Goal: Information Seeking & Learning: Learn about a topic

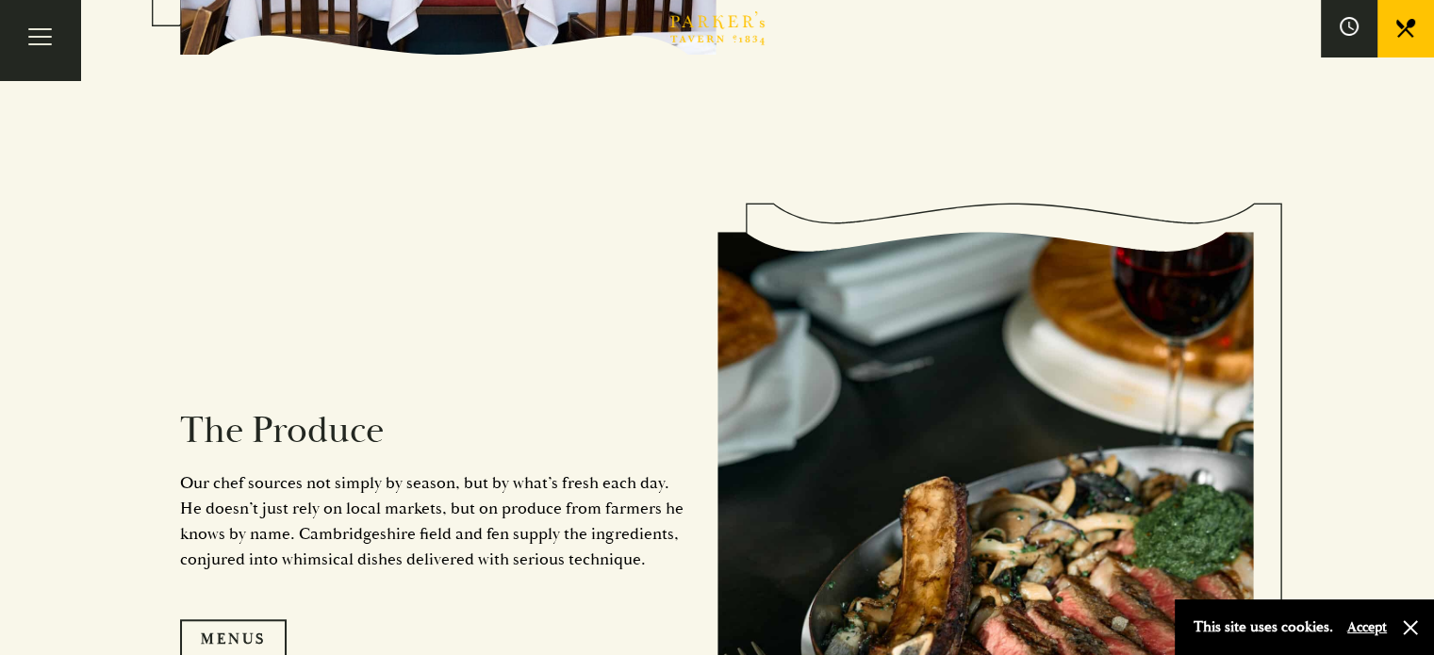
scroll to position [1666, 0]
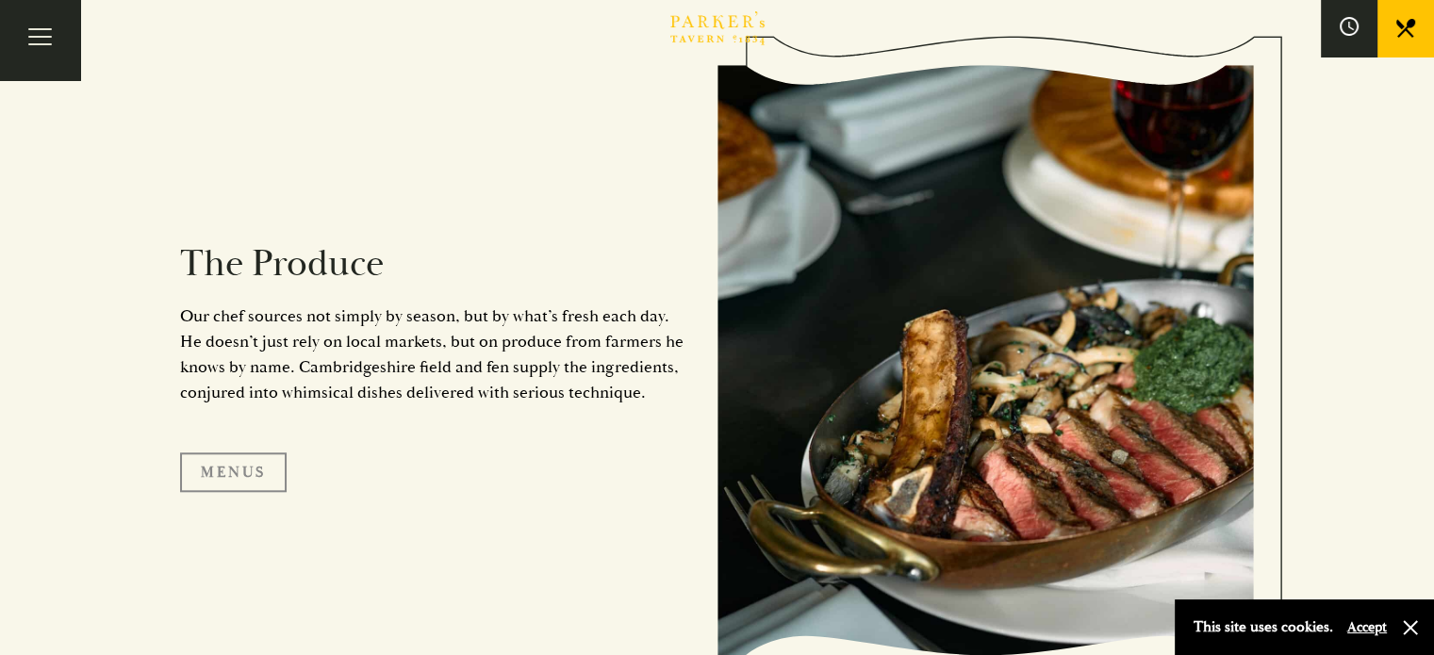
click at [207, 481] on link "Menus" at bounding box center [233, 473] width 107 height 40
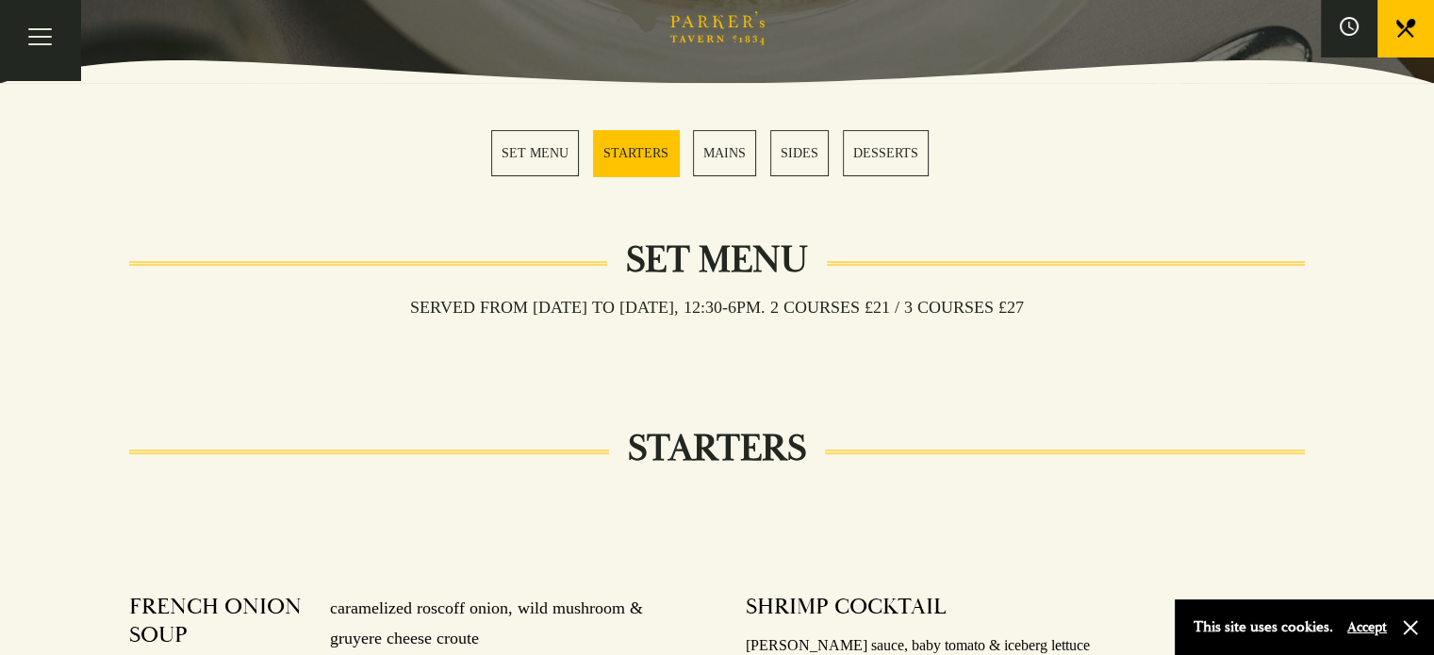
scroll to position [487, 0]
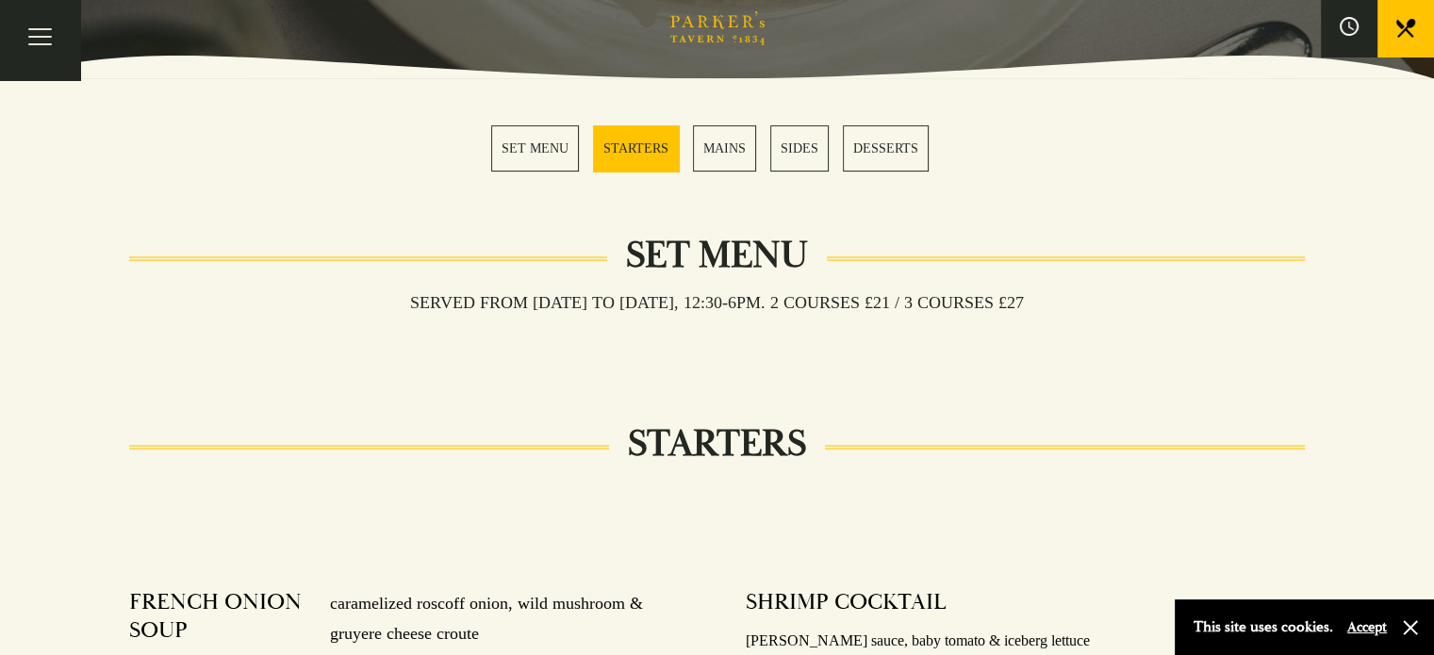
click at [540, 156] on link "SET MENU" at bounding box center [535, 148] width 88 height 46
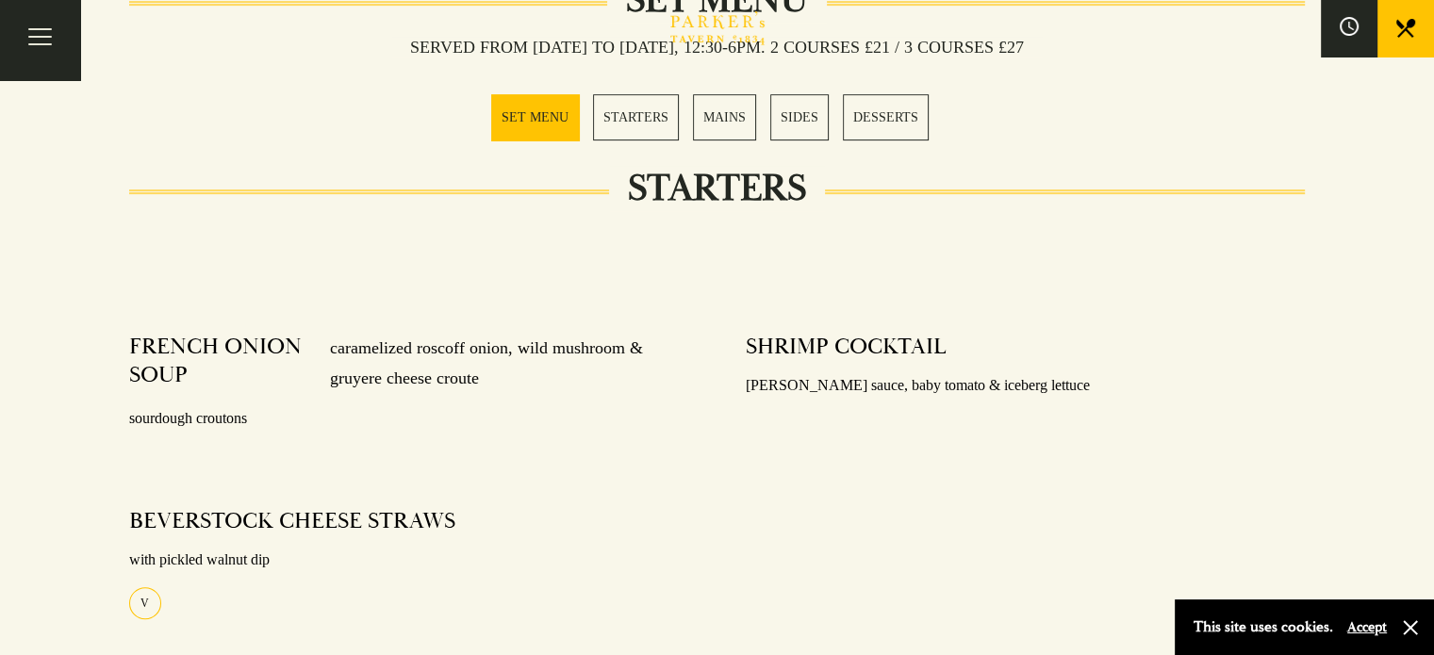
click at [641, 120] on link "STARTERS" at bounding box center [636, 117] width 86 height 46
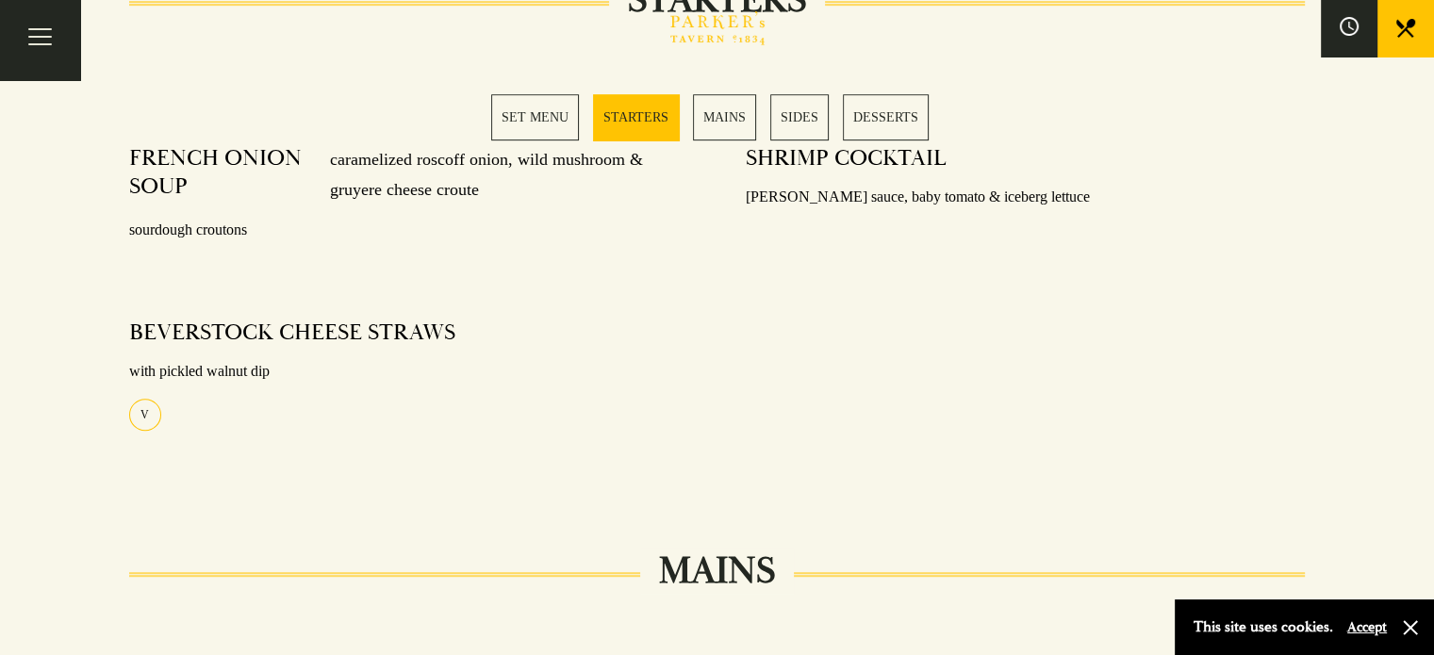
scroll to position [764, 0]
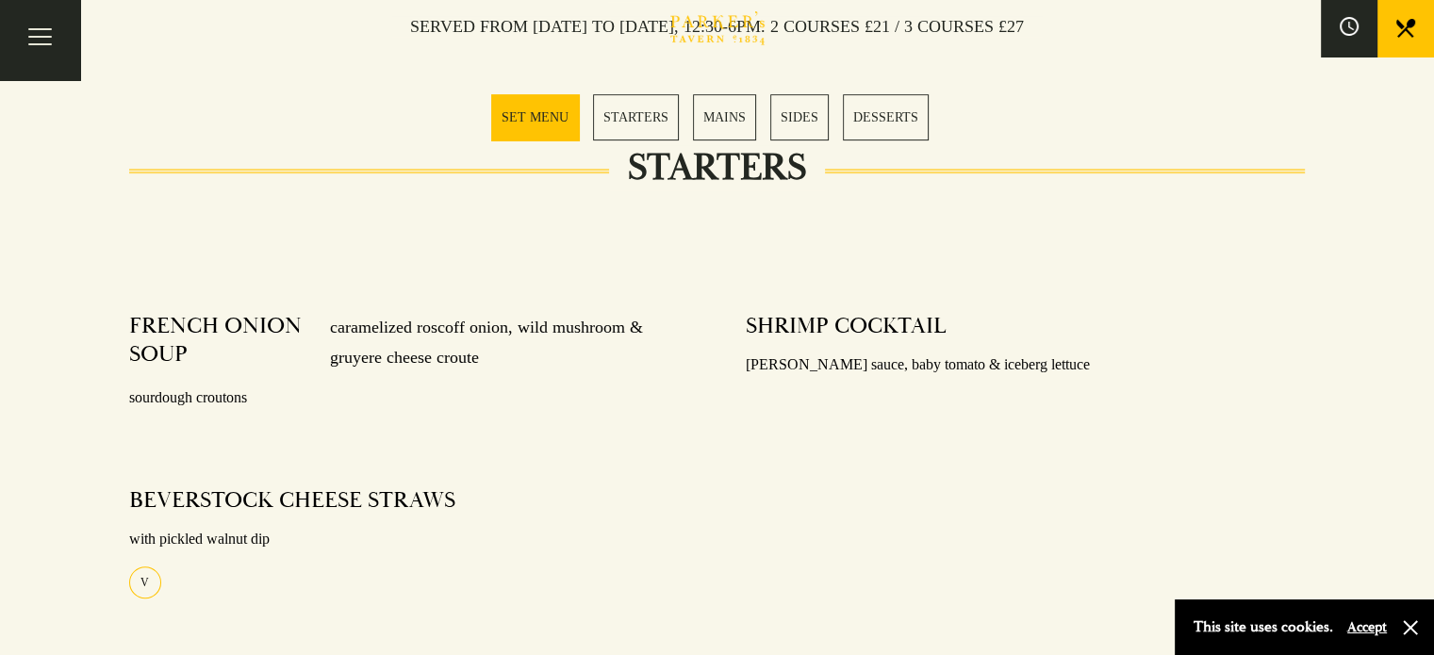
click at [637, 116] on link "STARTERS" at bounding box center [636, 117] width 86 height 46
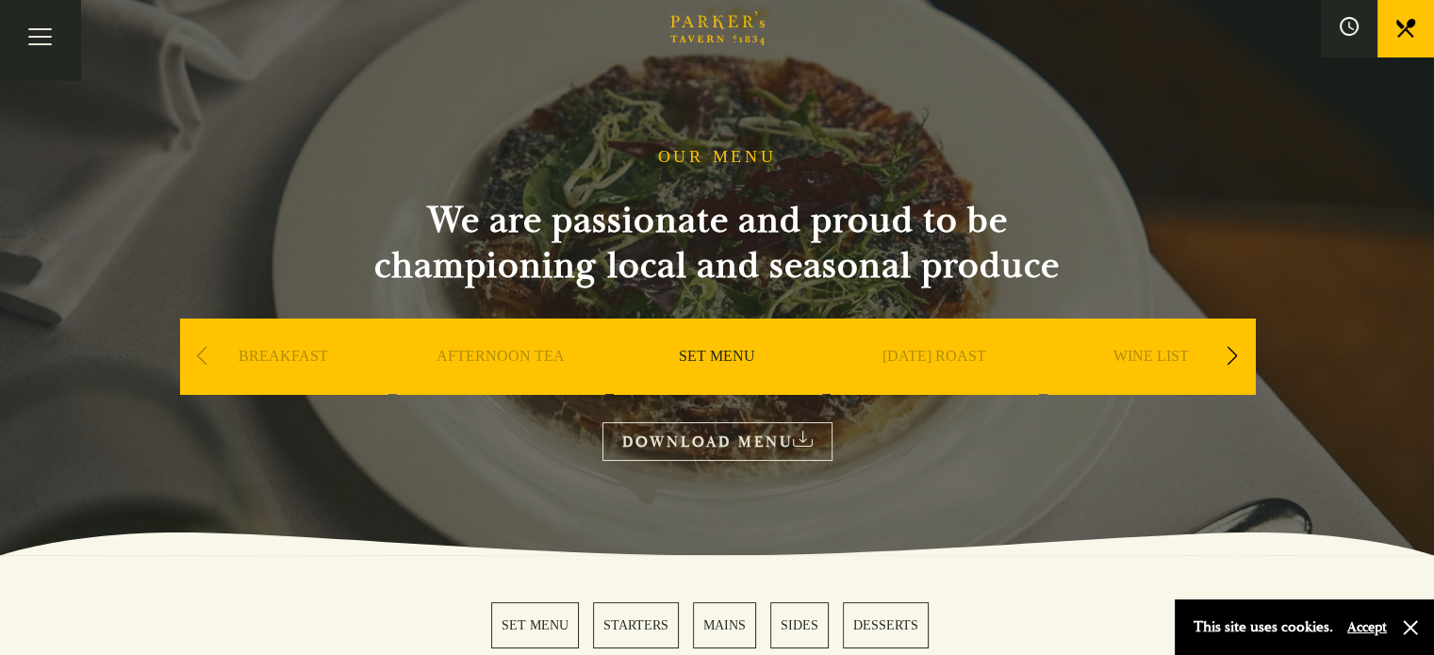
scroll to position [1, 0]
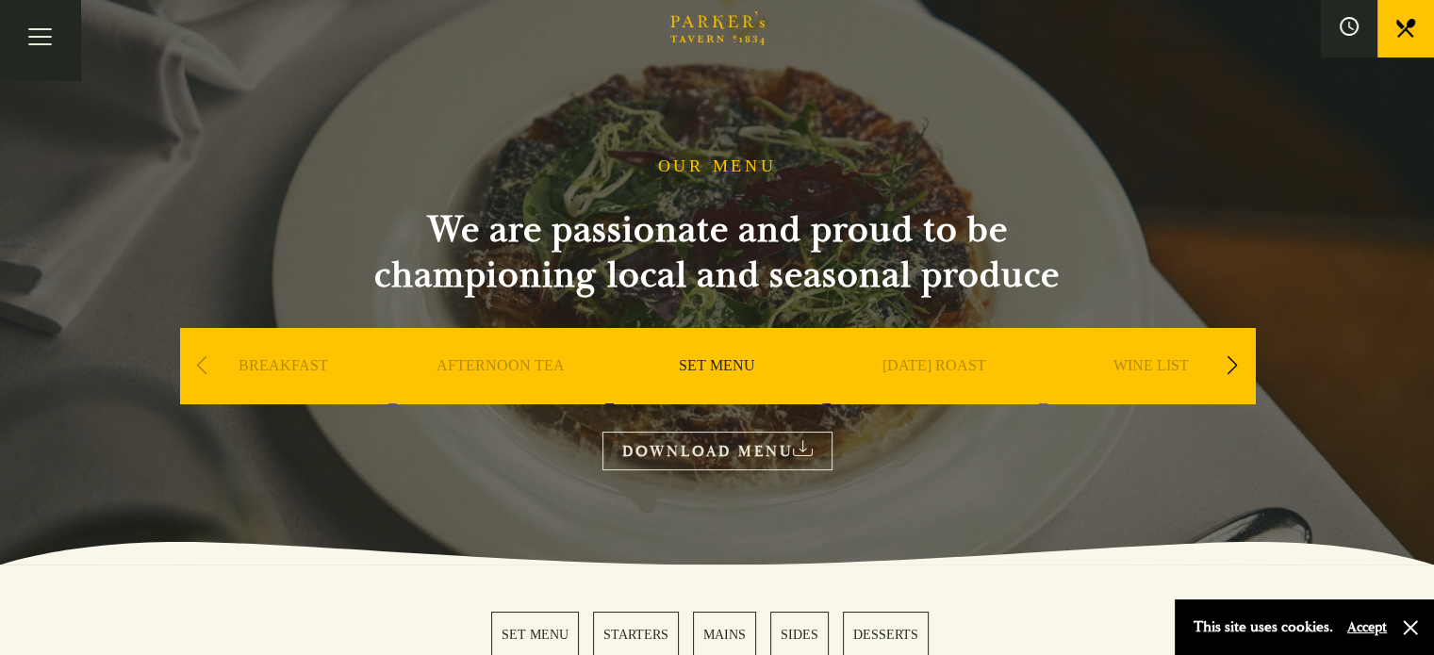
click at [44, 55] on button "Toggle navigation" at bounding box center [40, 40] width 80 height 80
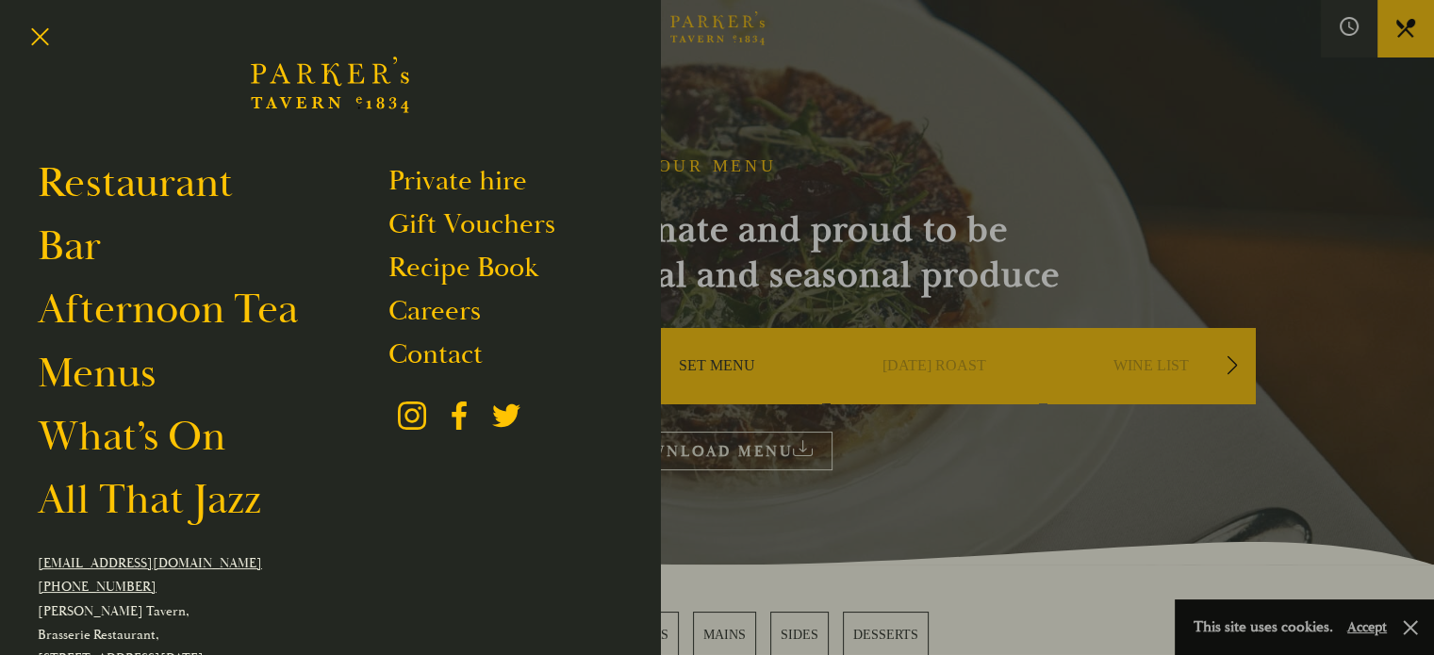
click at [879, 194] on div at bounding box center [717, 327] width 1434 height 655
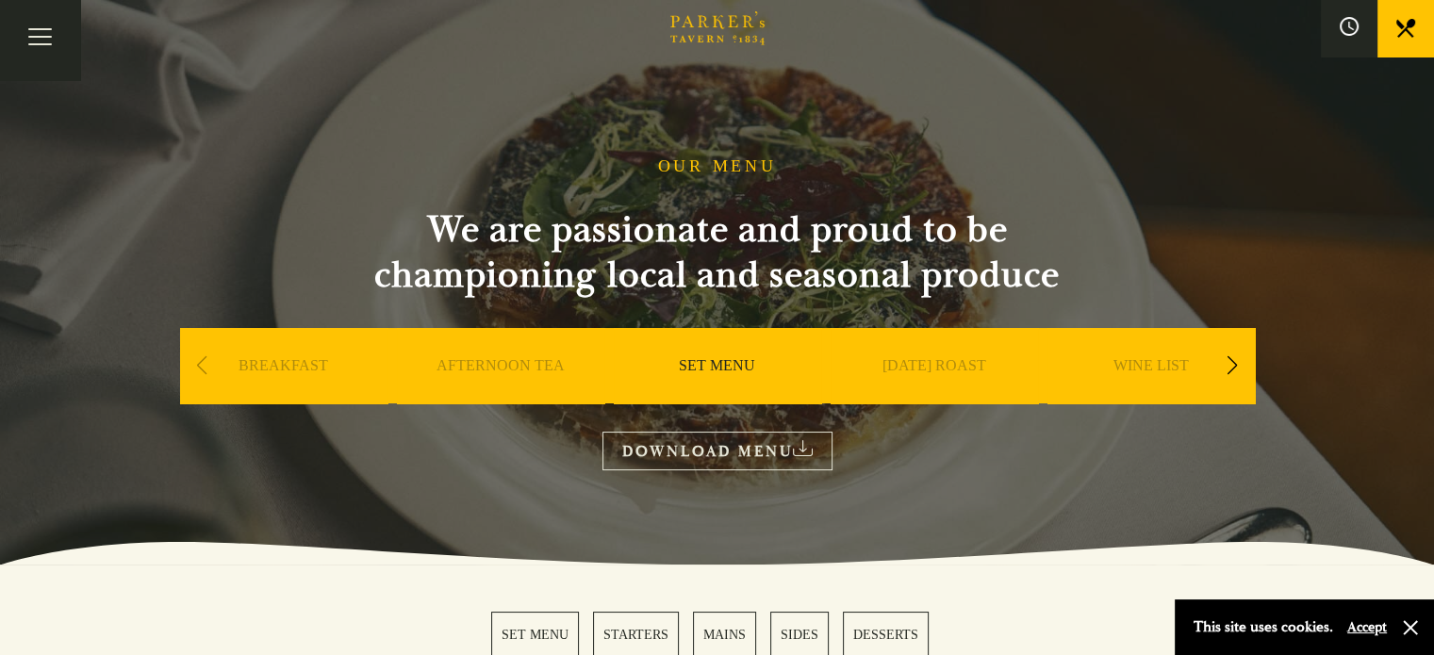
click at [0, 0] on link "Menus" at bounding box center [0, 0] width 0 height 0
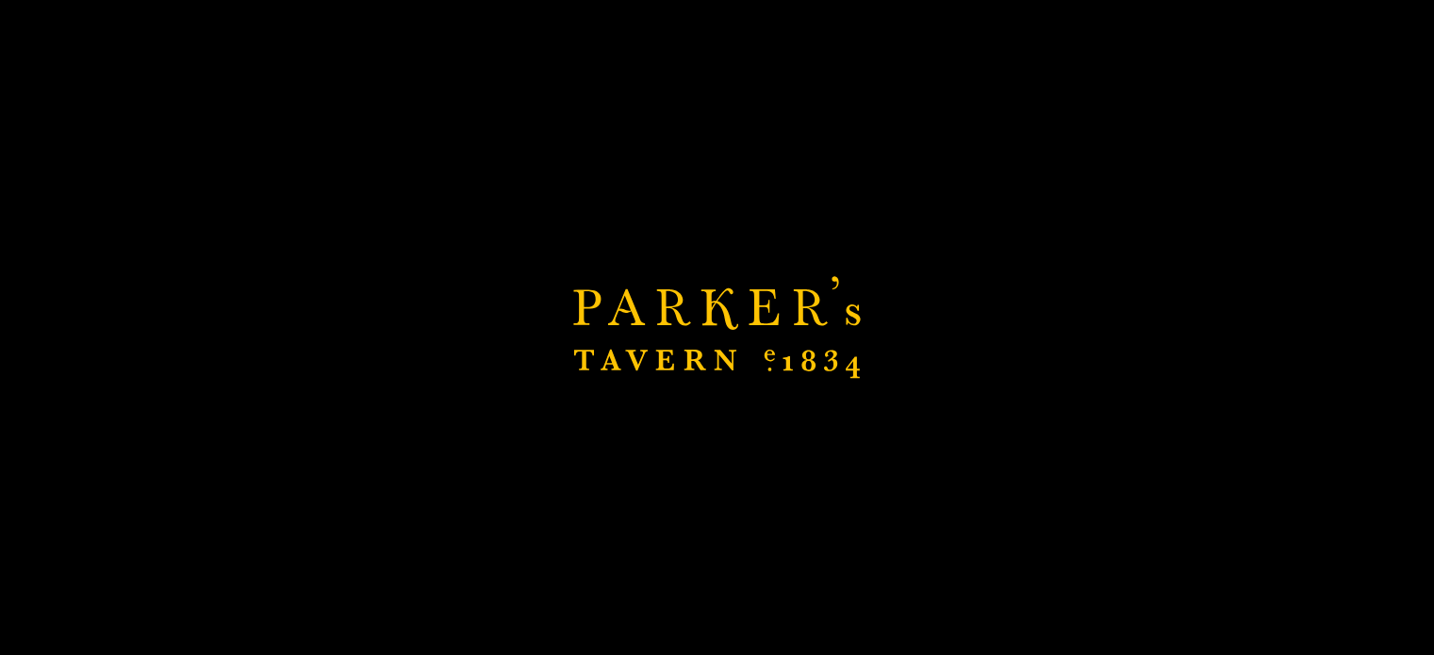
scroll to position [784, 0]
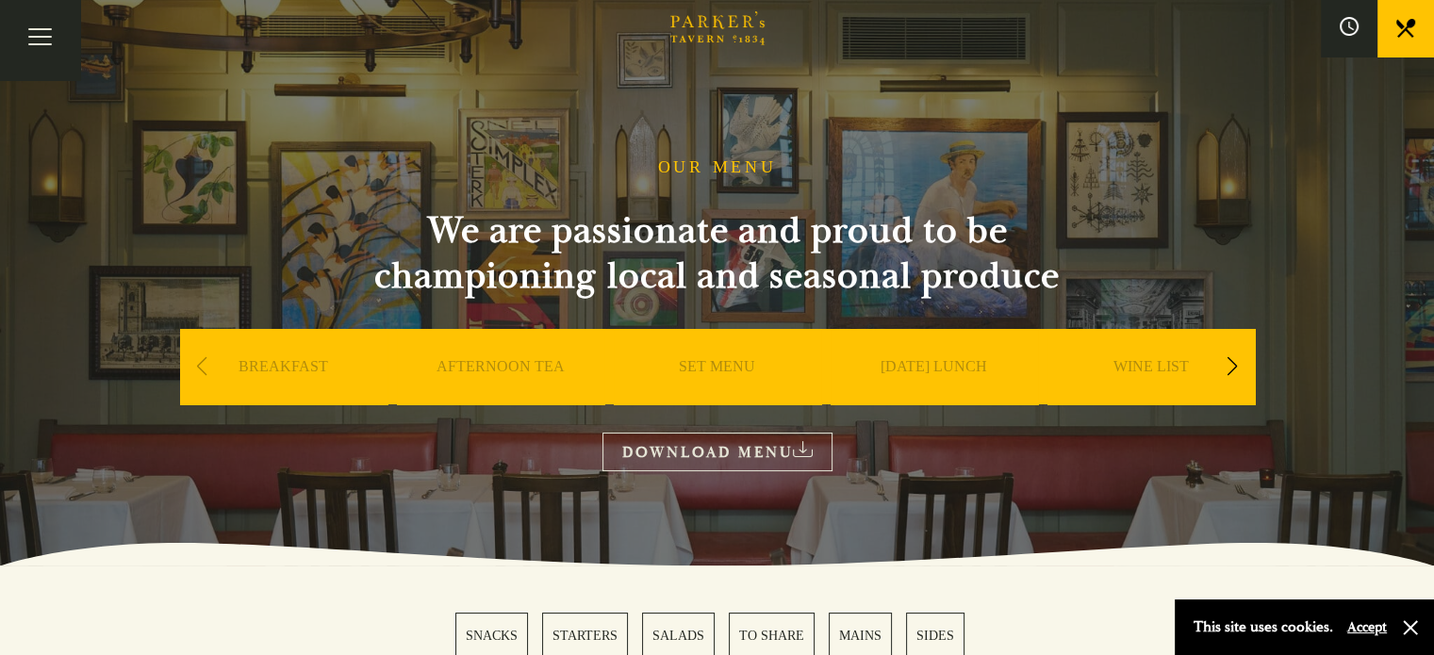
click at [1234, 364] on div "Next slide" at bounding box center [1232, 366] width 25 height 41
click at [1128, 367] on link "A LA CARTE" at bounding box center [1151, 394] width 88 height 75
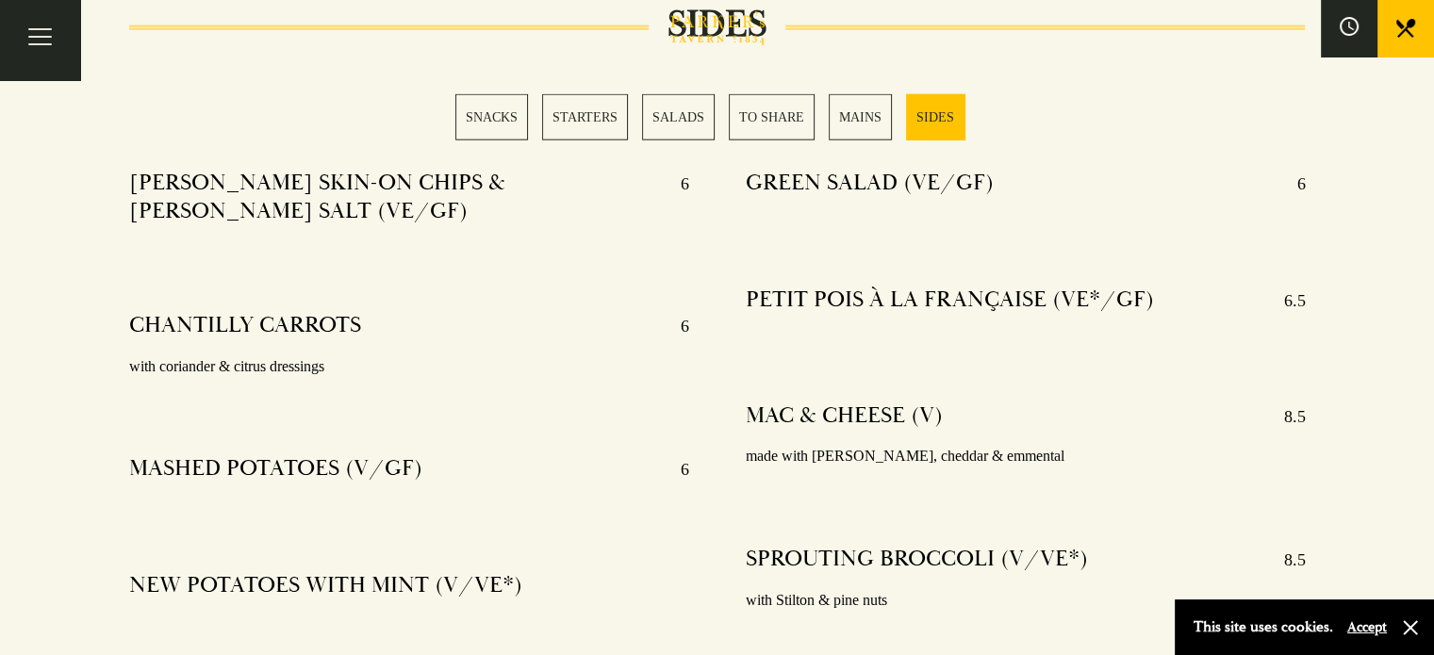
scroll to position [4663, 0]
